Goal: Information Seeking & Learning: Learn about a topic

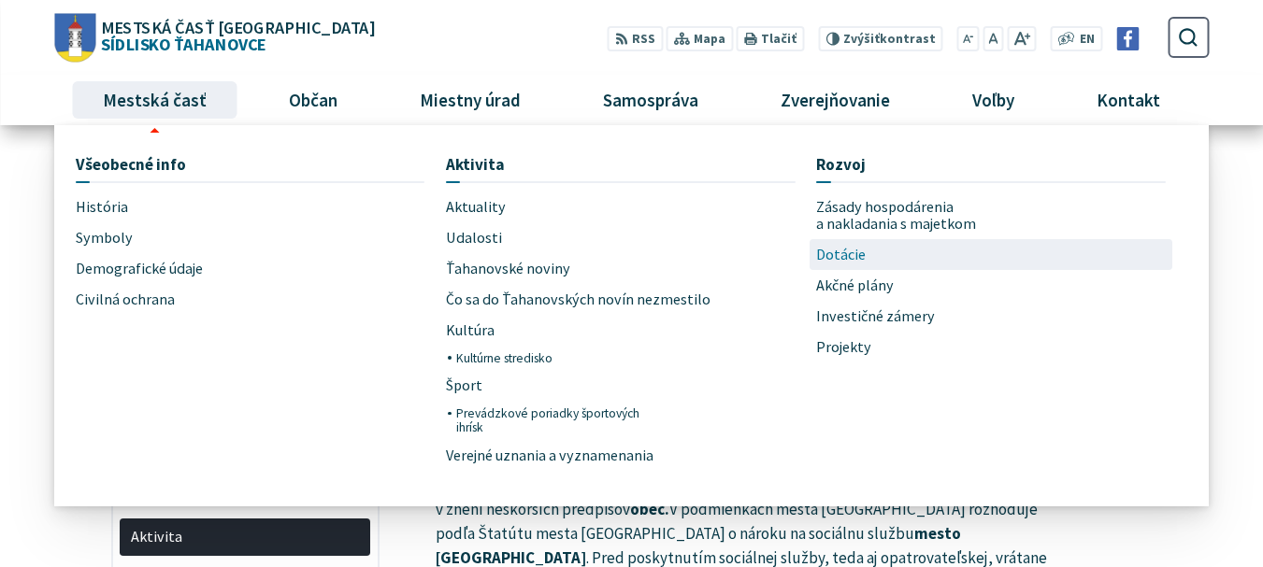
click at [841, 256] on span "Dotácie" at bounding box center [841, 254] width 50 height 31
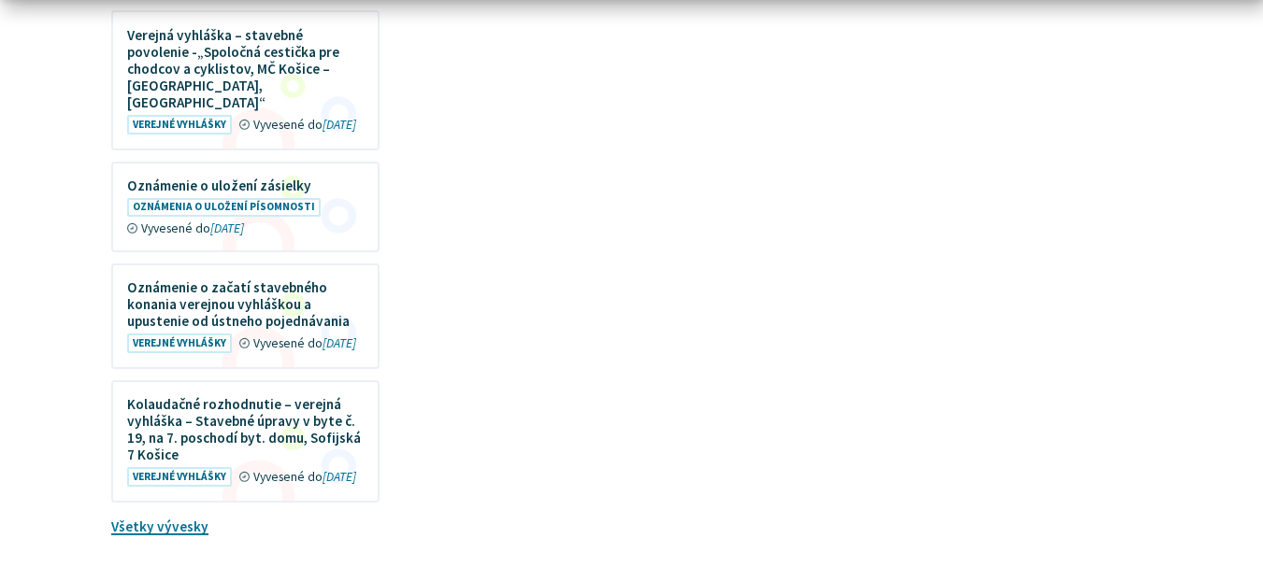
scroll to position [2431, 0]
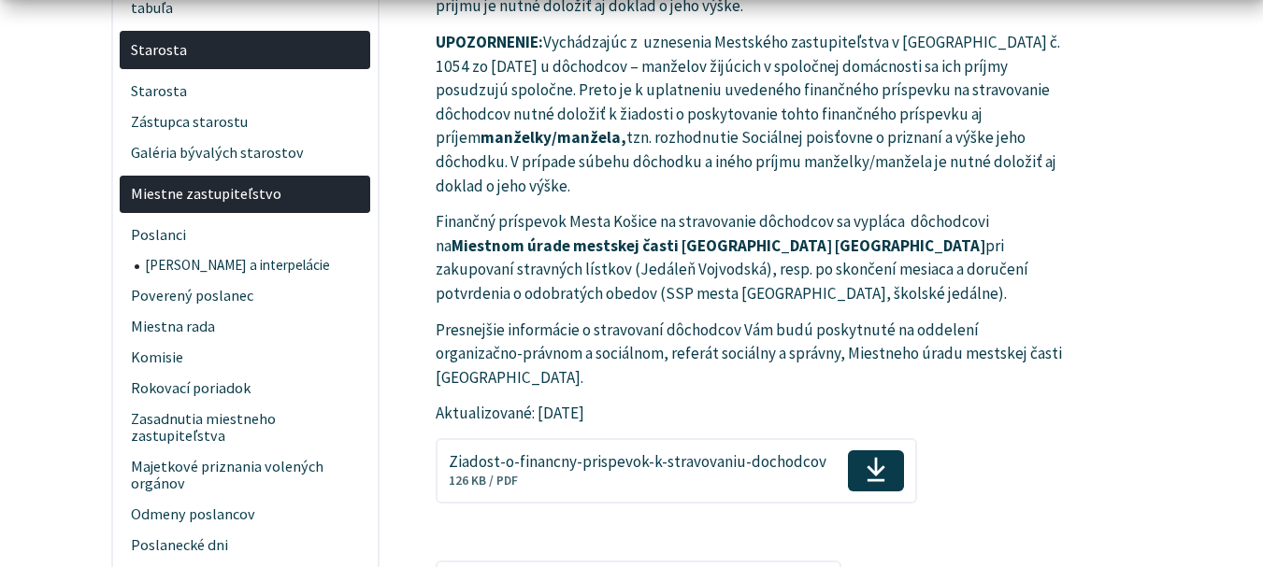
scroll to position [2057, 0]
